Goal: Check status: Check status

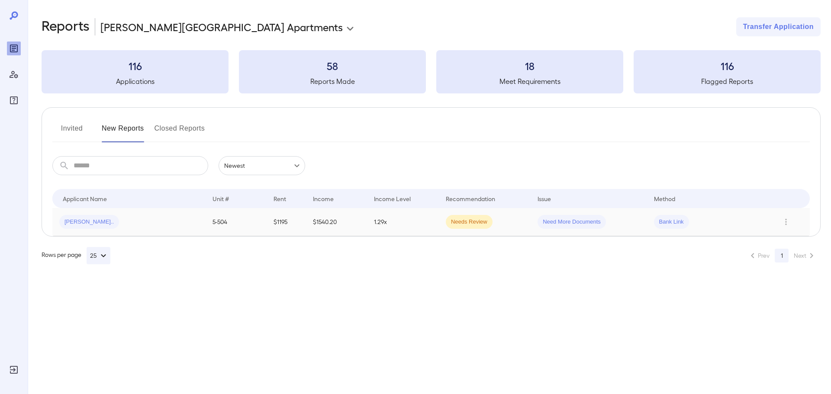
click at [118, 220] on div "Lanique m..." at bounding box center [128, 222] width 139 height 14
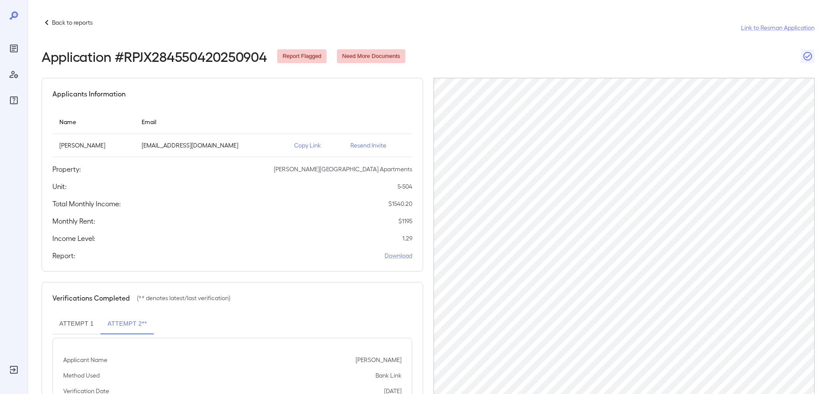
click at [70, 16] on div "Back to reports Link to Resman Application Application # RPJX284550420250904 Re…" at bounding box center [426, 217] width 797 height 435
click at [71, 22] on p "Back to reports" at bounding box center [72, 22] width 41 height 9
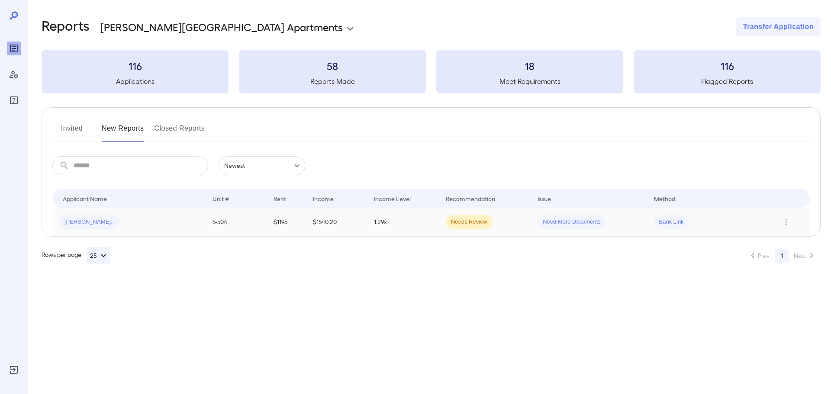
click at [267, 218] on td "$1195" at bounding box center [286, 222] width 39 height 28
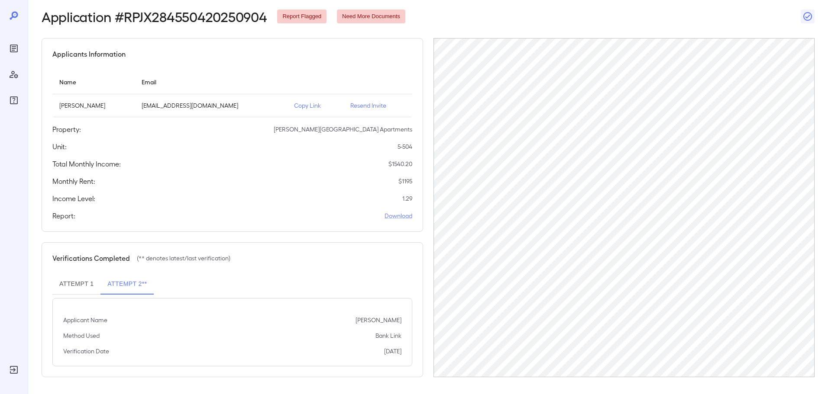
scroll to position [40, 0]
click at [305, 101] on p "Copy Link" at bounding box center [315, 105] width 42 height 9
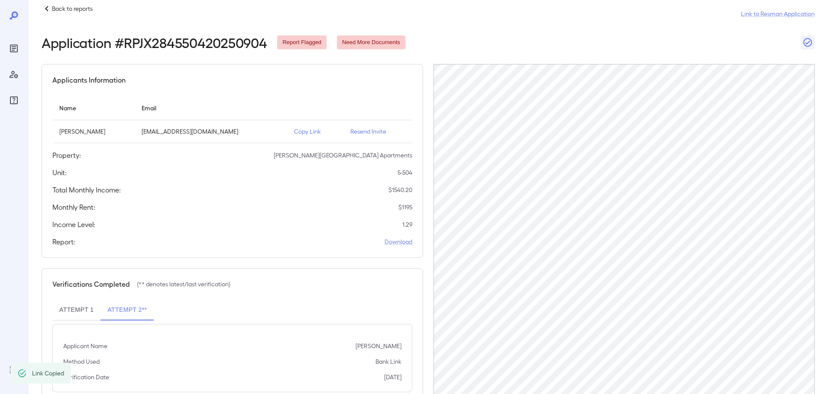
scroll to position [0, 0]
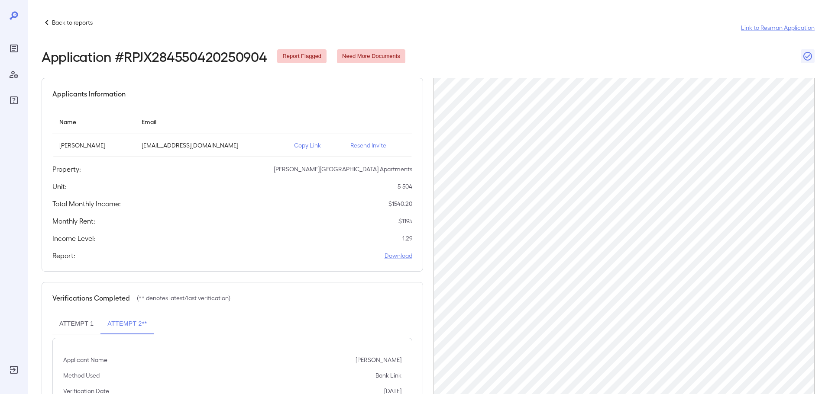
click at [63, 23] on p "Back to reports" at bounding box center [72, 22] width 41 height 9
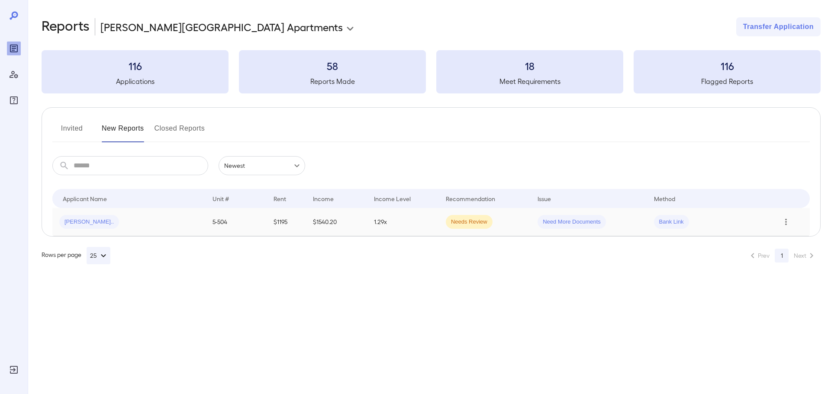
click at [787, 226] on icon "Row Actions" at bounding box center [786, 222] width 10 height 10
click at [785, 241] on li "View Application" at bounding box center [790, 239] width 68 height 14
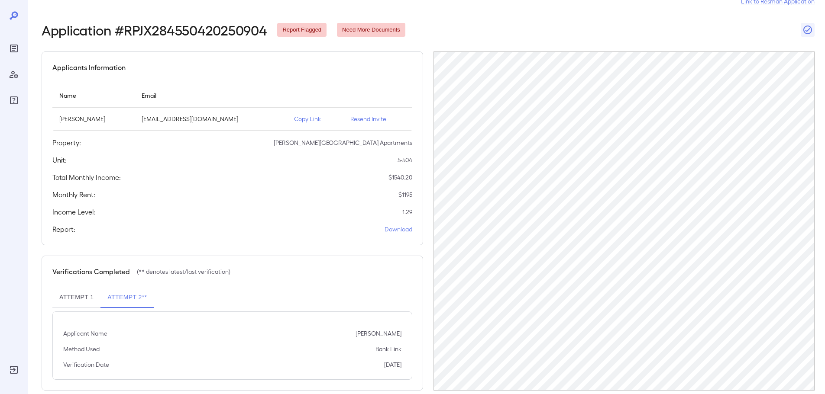
scroll to position [40, 0]
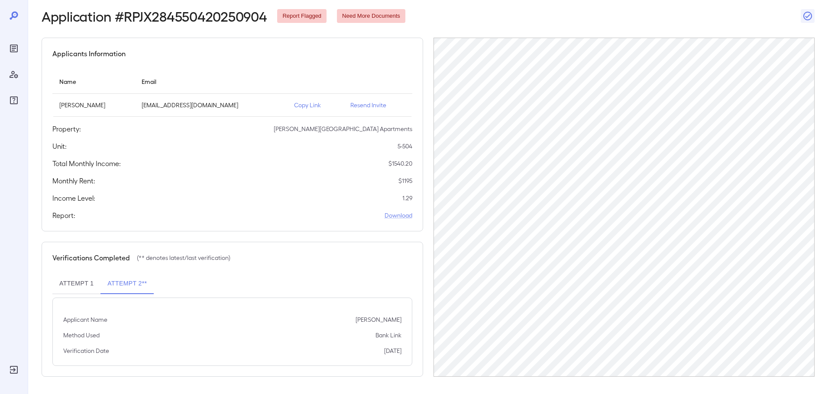
click at [126, 290] on button "Attempt 2**" at bounding box center [126, 284] width 53 height 21
click at [134, 288] on button "Attempt 2**" at bounding box center [126, 284] width 53 height 21
drag, startPoint x: 135, startPoint y: 281, endPoint x: 127, endPoint y: 286, distance: 9.1
click at [132, 284] on button "Attempt 2**" at bounding box center [126, 284] width 53 height 21
click at [89, 285] on button "Attempt 1" at bounding box center [76, 284] width 48 height 21
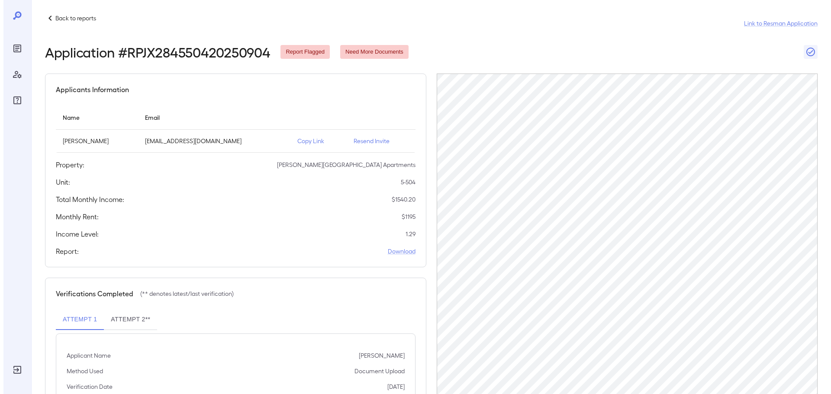
scroll to position [0, 0]
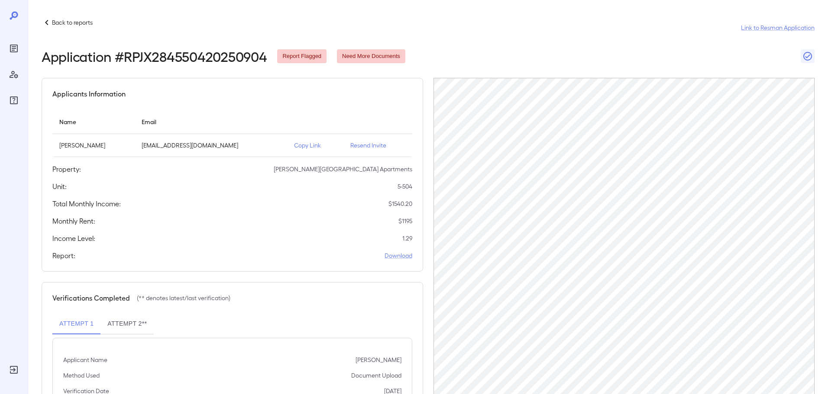
click at [68, 20] on p "Back to reports" at bounding box center [72, 22] width 41 height 9
